Goal: Book appointment/travel/reservation

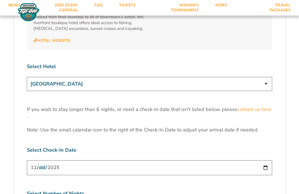
scroll to position [1663, 0]
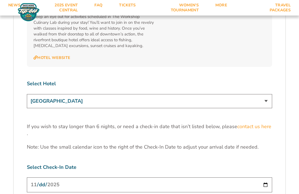
click at [266, 94] on select "[GEOGRAPHIC_DATA] [GEOGRAPHIC_DATA] [GEOGRAPHIC_DATA], Autograph Collection" at bounding box center [149, 101] width 245 height 14
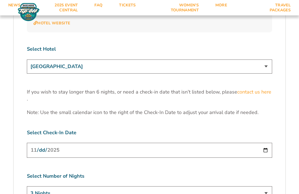
scroll to position [1698, 0]
click at [237, 143] on input "[DATE]" at bounding box center [149, 150] width 245 height 15
click at [268, 186] on select "3 Nights 4 Nights 5 Nights 6 Nights" at bounding box center [149, 193] width 245 height 14
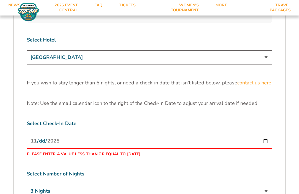
scroll to position [1694, 0]
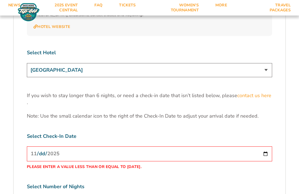
click at [157, 146] on input "[DATE]" at bounding box center [149, 153] width 245 height 15
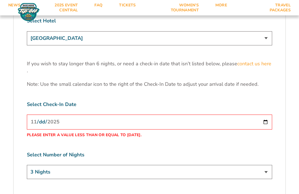
scroll to position [1735, 0]
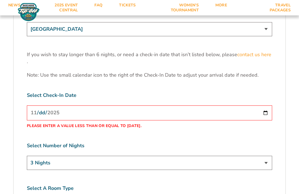
click at [265, 156] on select "3 Nights 4 Nights 5 Nights 6 Nights" at bounding box center [149, 163] width 245 height 14
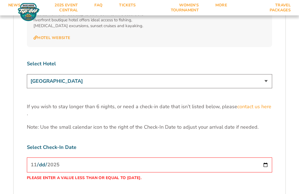
scroll to position [1671, 0]
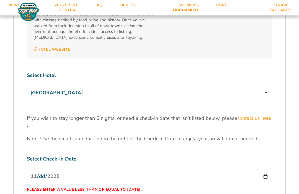
click at [164, 169] on input "[DATE]" at bounding box center [149, 176] width 245 height 15
type input "[DATE]"
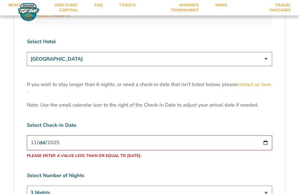
scroll to position [1638, 0]
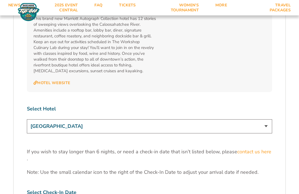
click at [264, 120] on select "[GEOGRAPHIC_DATA] [GEOGRAPHIC_DATA] [GEOGRAPHIC_DATA], Autograph Collection" at bounding box center [149, 127] width 245 height 14
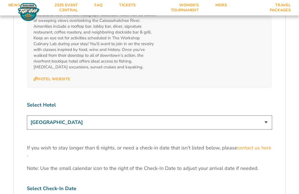
scroll to position [1636, 0]
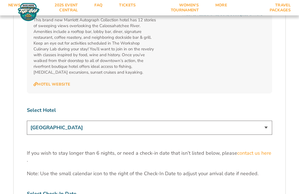
click at [266, 121] on select "[GEOGRAPHIC_DATA] [GEOGRAPHIC_DATA] [GEOGRAPHIC_DATA], Autograph Collection" at bounding box center [149, 128] width 245 height 14
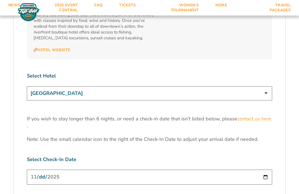
scroll to position [1654, 0]
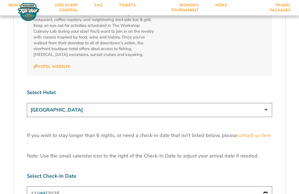
click at [263, 103] on select "[GEOGRAPHIC_DATA] [GEOGRAPHIC_DATA] [GEOGRAPHIC_DATA], Autograph Collection" at bounding box center [149, 110] width 245 height 14
select select "17487"
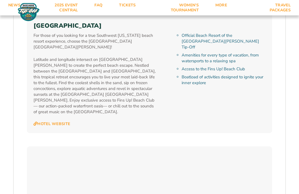
scroll to position [949, 0]
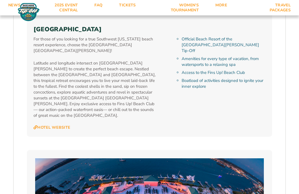
click at [126, 3] on link "Tickets" at bounding box center [127, 8] width 33 height 16
